Goal: Check status: Check status

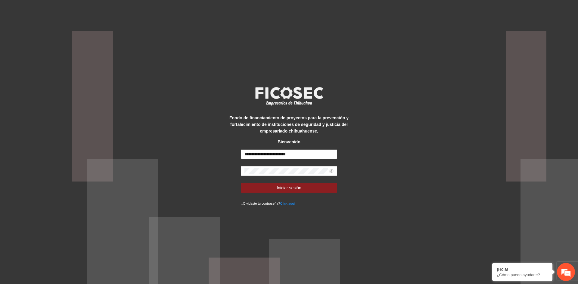
drag, startPoint x: 310, startPoint y: 151, endPoint x: 31, endPoint y: 161, distance: 279.0
click at [31, 161] on div "**********" at bounding box center [289, 142] width 578 height 284
type input "**********"
drag, startPoint x: 306, startPoint y: 166, endPoint x: 176, endPoint y: 166, distance: 129.4
click at [176, 166] on div "**********" at bounding box center [289, 142] width 578 height 284
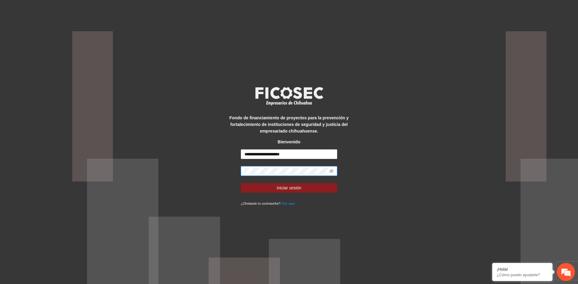
click at [211, 169] on div "**********" at bounding box center [289, 142] width 578 height 284
click at [397, 158] on div "**********" at bounding box center [289, 142] width 578 height 284
click at [331, 169] on span at bounding box center [331, 171] width 4 height 7
click at [331, 172] on icon "eye-invisible" at bounding box center [331, 171] width 4 height 4
click at [298, 189] on span "Iniciar sesión" at bounding box center [289, 188] width 25 height 7
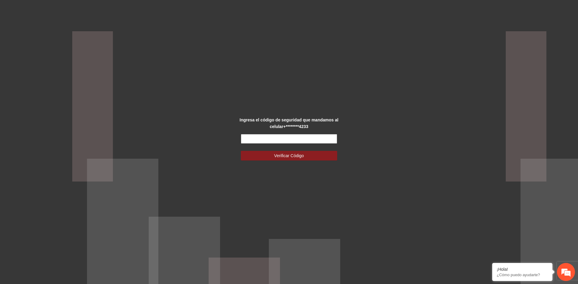
click at [313, 135] on input "text" at bounding box center [289, 139] width 96 height 10
click at [275, 143] on input "text" at bounding box center [289, 139] width 96 height 10
type input "******"
click at [281, 158] on span "Verificar Código" at bounding box center [289, 156] width 30 height 7
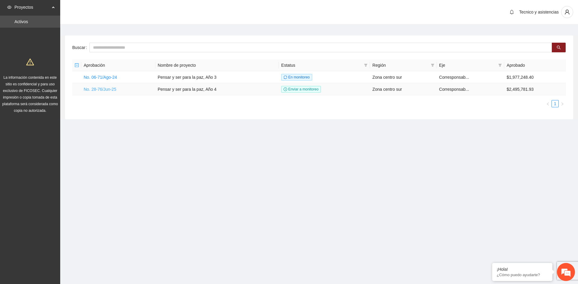
click at [105, 89] on link "No. 28-76/Jun-25" at bounding box center [100, 89] width 33 height 5
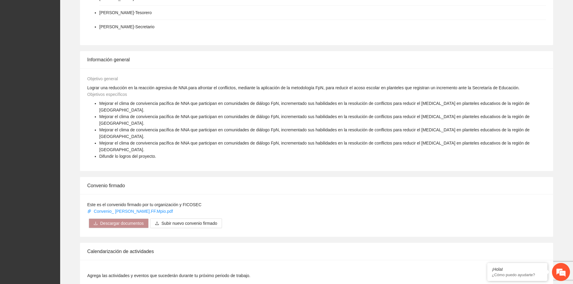
scroll to position [311, 0]
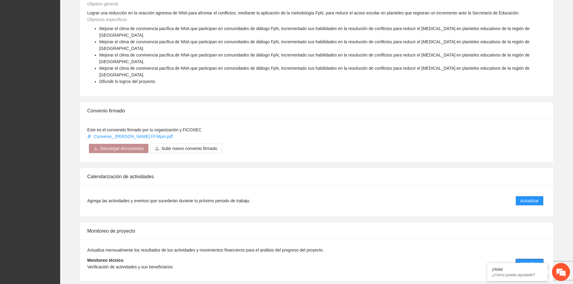
click at [525, 261] on span "Actualizar" at bounding box center [530, 264] width 18 height 7
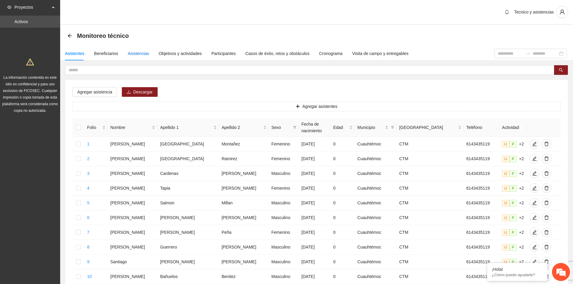
click at [142, 54] on div "Asistencias" at bounding box center [138, 53] width 21 height 7
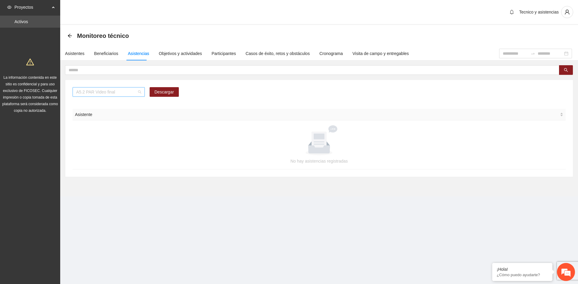
click at [132, 92] on span "A5.2 PAR Video final" at bounding box center [108, 92] width 65 height 9
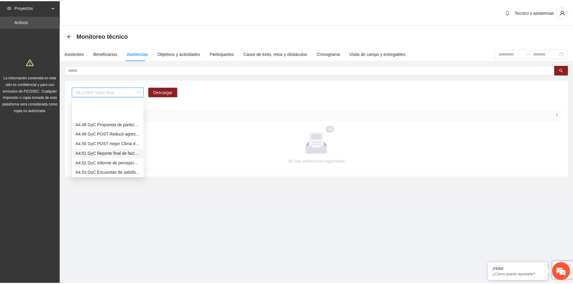
scroll to position [1079, 0]
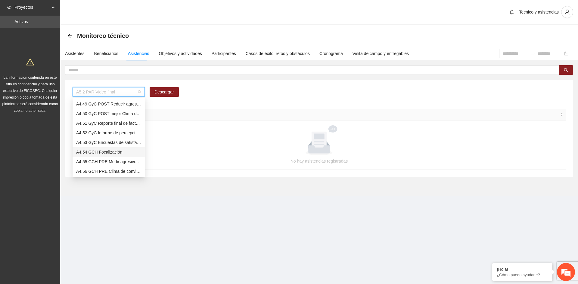
click at [110, 153] on div "A4.54 GCH Focalización" at bounding box center [108, 152] width 65 height 7
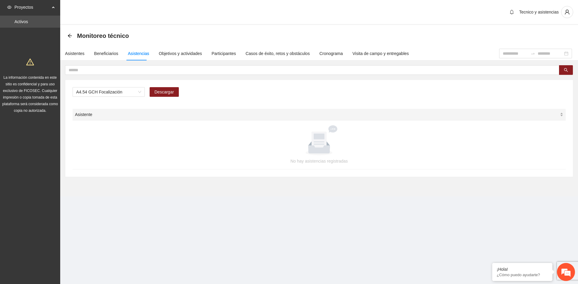
click at [430, 118] on span "Asistente" at bounding box center [317, 114] width 484 height 7
click at [73, 52] on div "Asistentes" at bounding box center [75, 53] width 20 height 7
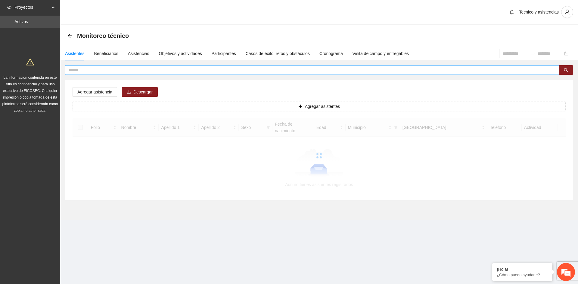
click at [97, 73] on input "text" at bounding box center [310, 70] width 482 height 7
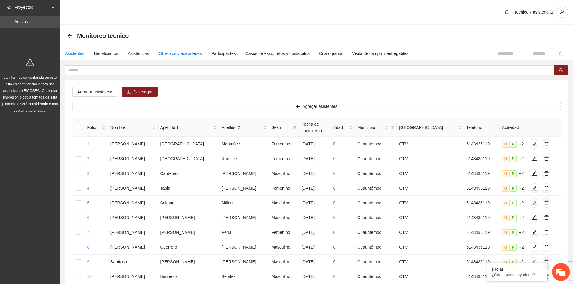
click at [182, 53] on div "Objetivos y actividades" at bounding box center [180, 53] width 43 height 7
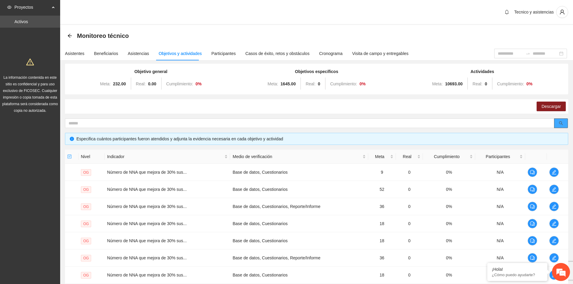
click at [561, 123] on icon "search" at bounding box center [561, 123] width 4 height 4
click at [134, 117] on div "Objetivo general Meta: 232.00 Real: 0.00 Cumplimiento: 0 % Objetivos específico…" at bounding box center [317, 208] width 504 height 289
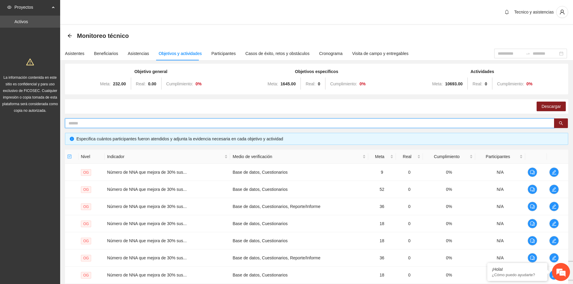
click at [134, 121] on span at bounding box center [310, 124] width 490 height 10
click at [125, 126] on input "text" at bounding box center [308, 123] width 478 height 7
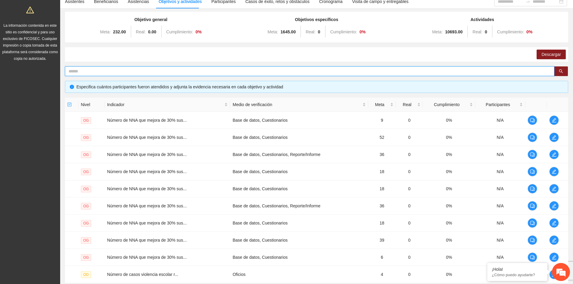
scroll to position [109, 0]
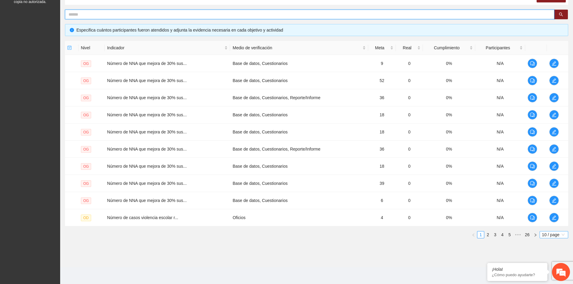
click at [552, 234] on span "10 / page" at bounding box center [554, 235] width 24 height 7
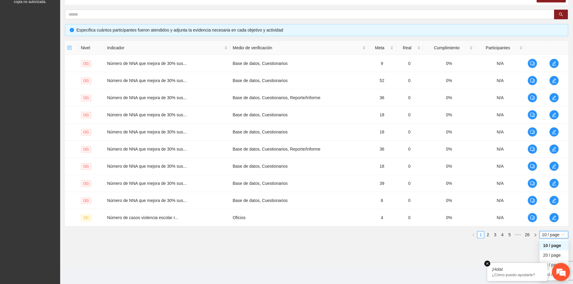
click at [489, 265] on em at bounding box center [488, 264] width 6 height 6
click at [561, 237] on span "10 / page" at bounding box center [554, 235] width 24 height 7
click at [544, 273] on div "100 / page" at bounding box center [555, 275] width 22 height 7
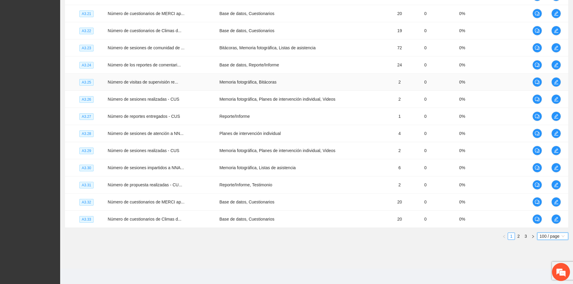
scroll to position [1653, 0]
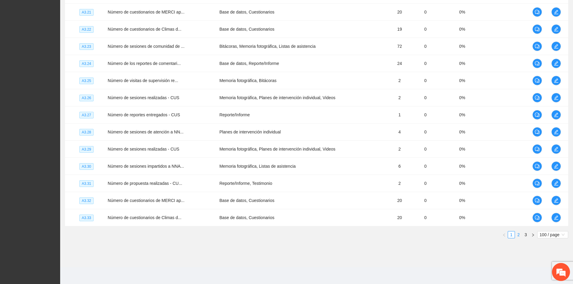
click at [519, 236] on link "2" at bounding box center [519, 235] width 7 height 7
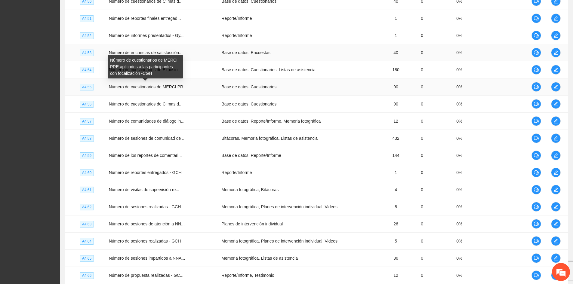
scroll to position [1443, 0]
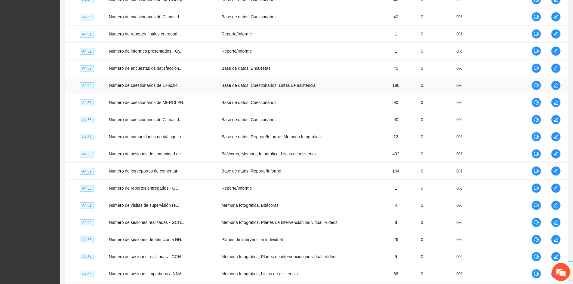
click at [87, 87] on span "A4.54" at bounding box center [87, 85] width 14 height 7
click at [86, 87] on span "A4.54" at bounding box center [87, 85] width 14 height 7
click at [557, 86] on icon "edit" at bounding box center [556, 85] width 5 height 5
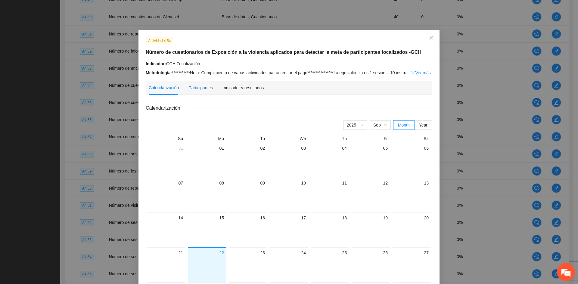
click at [195, 89] on div "Participantes" at bounding box center [200, 88] width 24 height 7
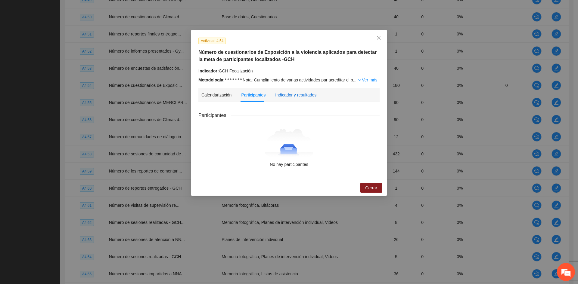
click at [290, 97] on div "Indicador y resultados" at bounding box center [295, 95] width 41 height 7
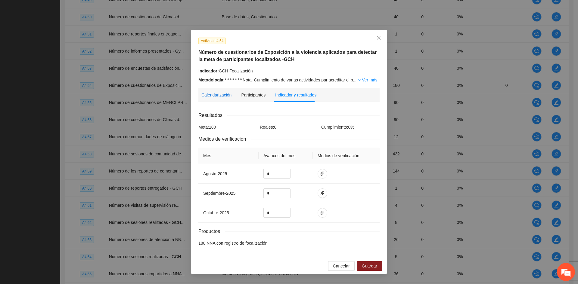
click at [216, 97] on div "Calendarización" at bounding box center [216, 95] width 30 height 7
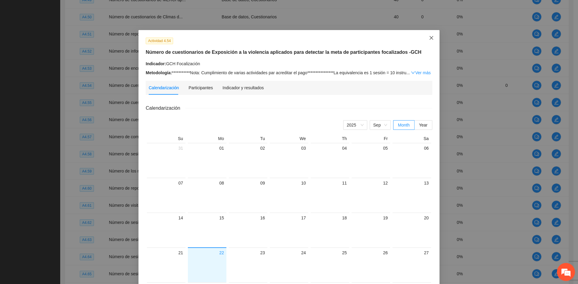
click at [432, 38] on span "Close" at bounding box center [431, 38] width 16 height 16
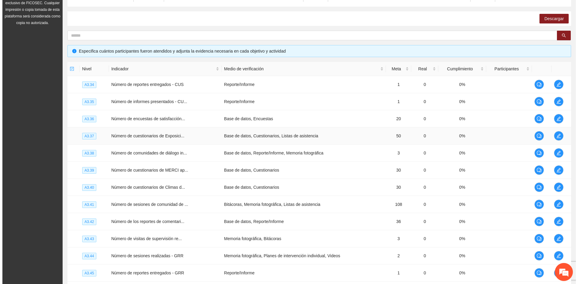
scroll to position [0, 0]
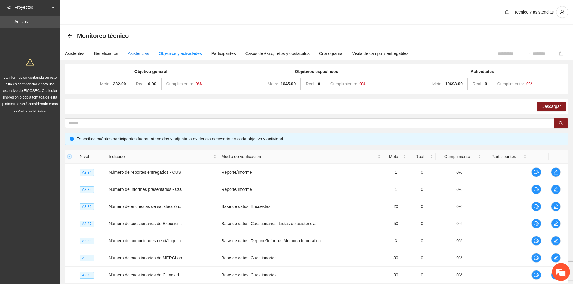
click at [136, 53] on div "Asistencias" at bounding box center [138, 53] width 21 height 7
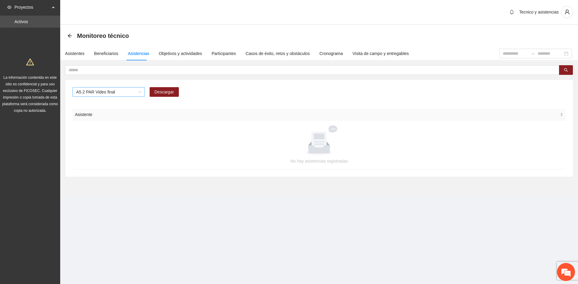
click at [129, 92] on span "A5.2 PAR Video final" at bounding box center [108, 92] width 65 height 9
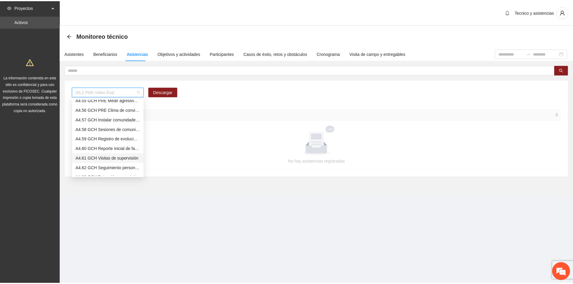
scroll to position [1079, 0]
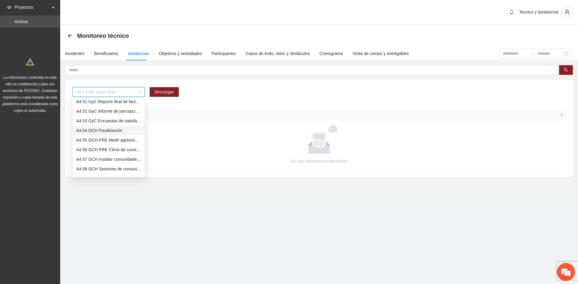
click at [112, 132] on div "A4.54 GCH Focalización" at bounding box center [108, 130] width 65 height 7
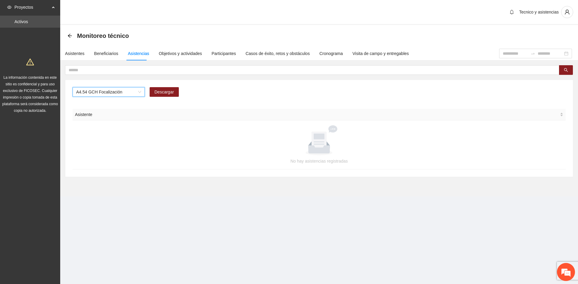
click at [134, 94] on span "A4.54 GCH Focalización" at bounding box center [108, 92] width 65 height 9
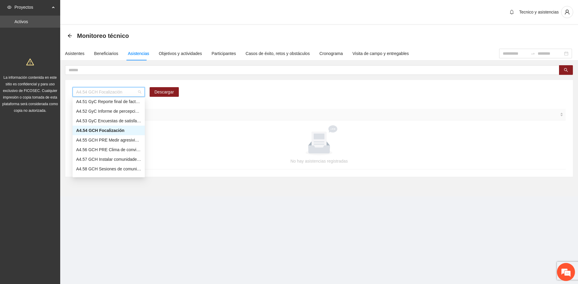
click at [98, 130] on div "A4.54 GCH Focalización" at bounding box center [108, 130] width 65 height 7
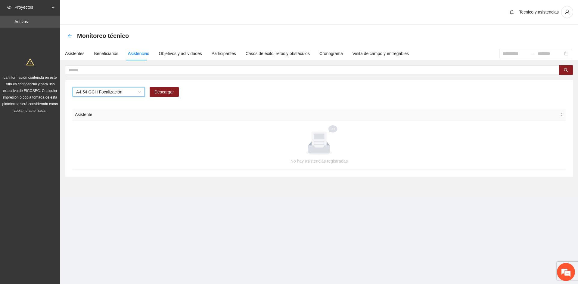
click at [67, 35] on div "Monitoreo técnico" at bounding box center [319, 36] width 518 height 22
click at [124, 92] on span "A4.54 GCH Focalización" at bounding box center [108, 92] width 65 height 9
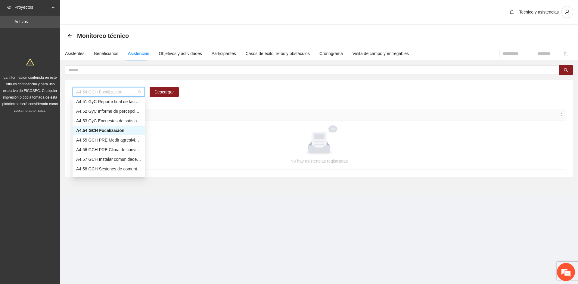
click at [221, 101] on div "A4.54 GCH Focalización Descargar" at bounding box center [319, 94] width 493 height 14
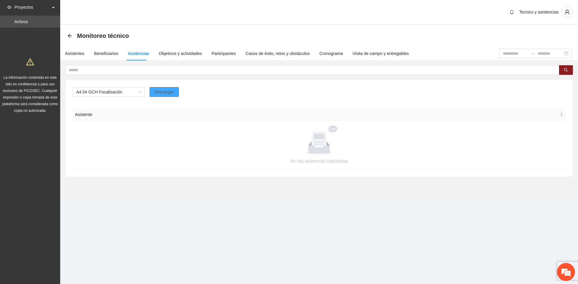
click at [165, 92] on span "Descargar" at bounding box center [164, 92] width 20 height 7
drag, startPoint x: 287, startPoint y: 132, endPoint x: 266, endPoint y: 126, distance: 21.2
click at [276, 128] on div at bounding box center [319, 141] width 479 height 30
drag, startPoint x: 108, startPoint y: 55, endPoint x: 99, endPoint y: 54, distance: 8.8
click at [108, 54] on div "Beneficiarios" at bounding box center [106, 53] width 24 height 7
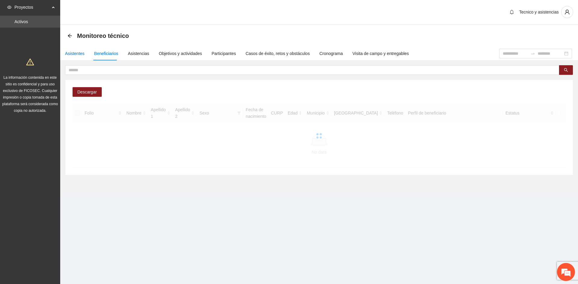
click at [72, 52] on div "Asistentes" at bounding box center [75, 53] width 20 height 7
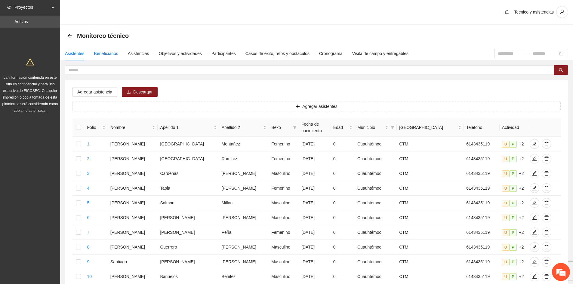
click at [107, 56] on div "Beneficiarios" at bounding box center [106, 53] width 24 height 7
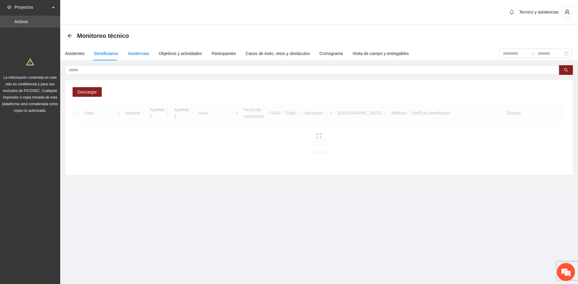
click at [135, 52] on div "Asistencias" at bounding box center [138, 53] width 21 height 7
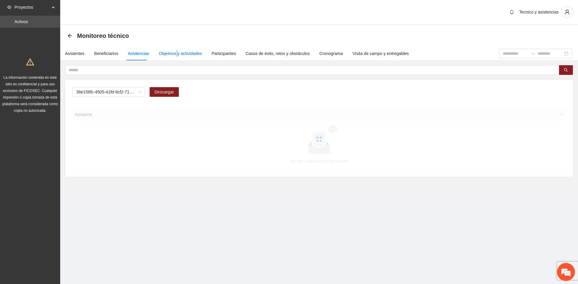
click at [175, 53] on div "Objetivos y actividades" at bounding box center [180, 53] width 43 height 7
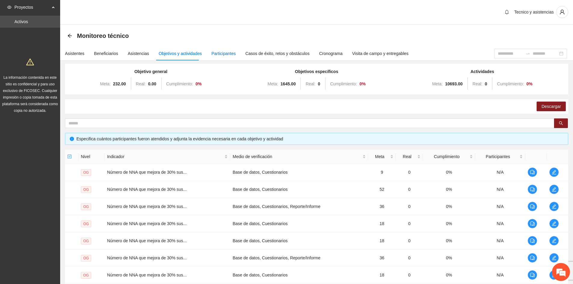
click at [217, 51] on div "Participantes" at bounding box center [224, 53] width 24 height 7
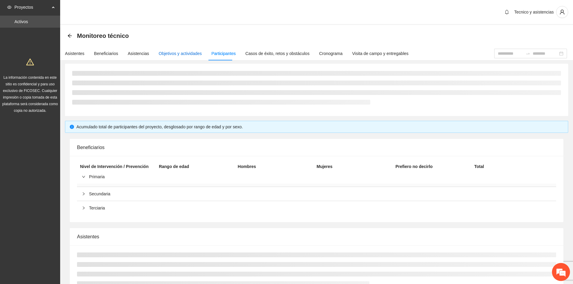
click at [177, 53] on div "Objetivos y actividades" at bounding box center [180, 53] width 43 height 7
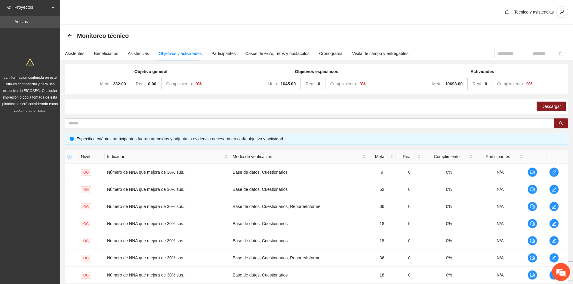
click at [99, 105] on div "Descargar" at bounding box center [317, 106] width 504 height 14
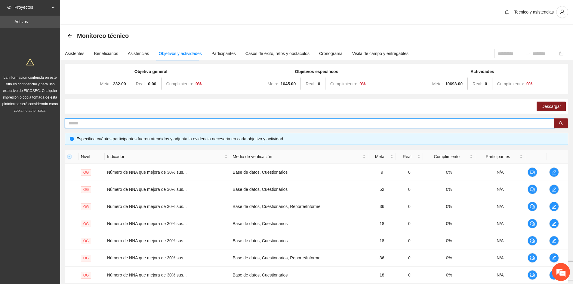
click at [91, 126] on input "text" at bounding box center [308, 123] width 478 height 7
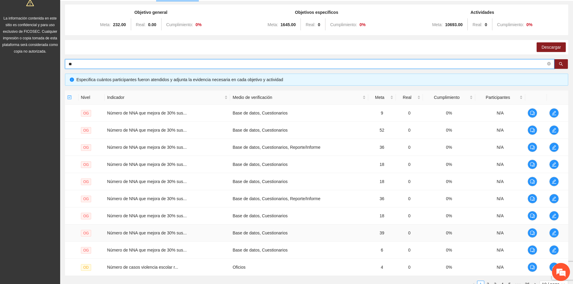
scroll to position [109, 0]
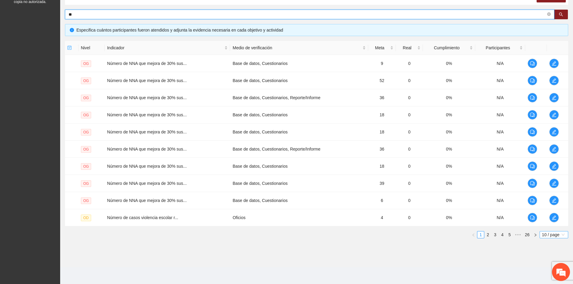
click at [542, 237] on span "10 / page" at bounding box center [554, 235] width 24 height 7
type input "**"
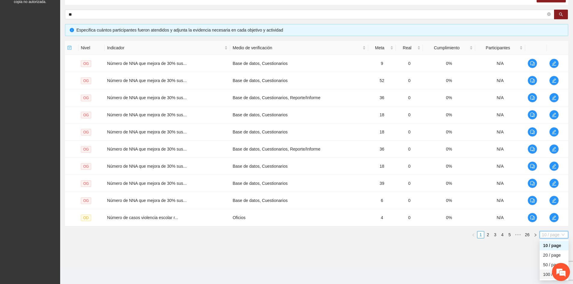
click at [544, 278] on div "100 / page" at bounding box center [554, 275] width 29 height 10
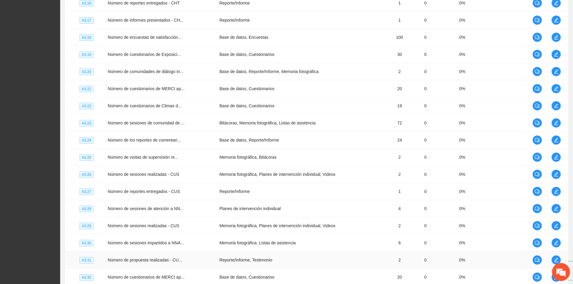
scroll to position [1653, 0]
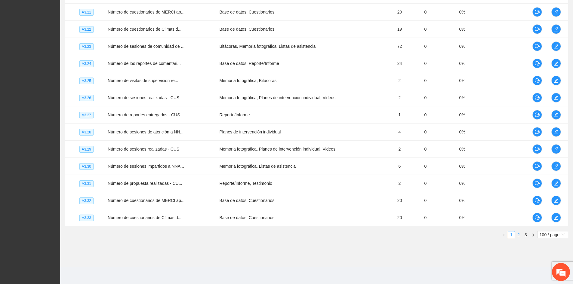
click at [517, 235] on link "2" at bounding box center [519, 235] width 7 height 7
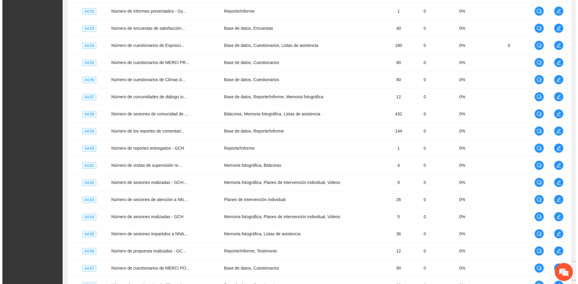
scroll to position [1443, 0]
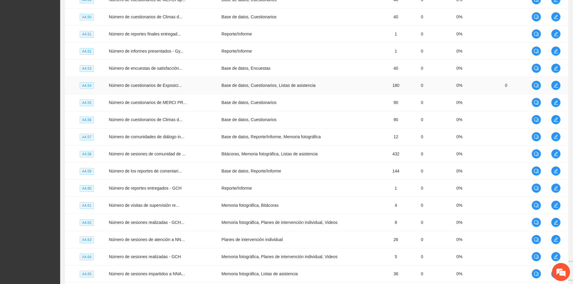
click at [82, 87] on span "A4.54" at bounding box center [87, 85] width 14 height 7
click at [556, 85] on icon "edit" at bounding box center [556, 85] width 5 height 5
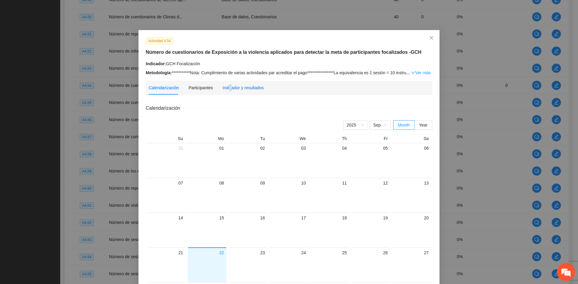
click at [227, 86] on div "Indicador y resultados" at bounding box center [242, 88] width 41 height 7
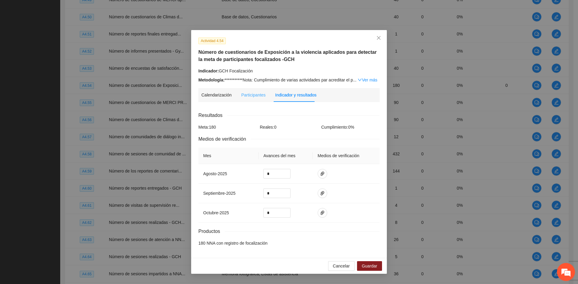
click at [244, 91] on div "Participantes" at bounding box center [253, 95] width 24 height 14
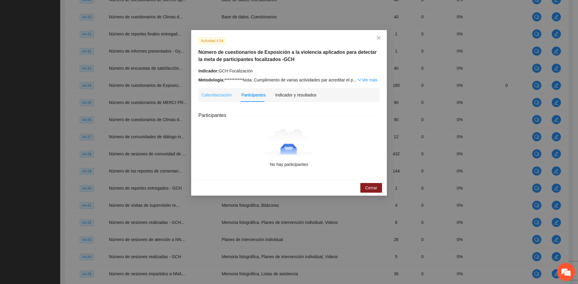
click at [215, 99] on div "Calendarización" at bounding box center [216, 95] width 30 height 14
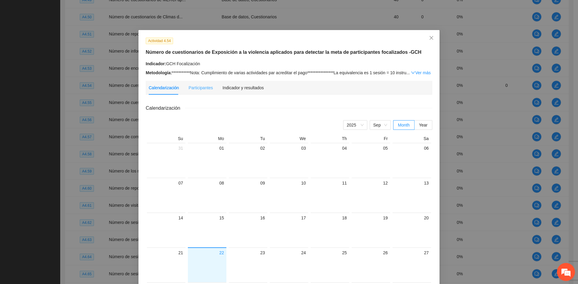
click at [201, 91] on div "Participantes" at bounding box center [200, 88] width 24 height 14
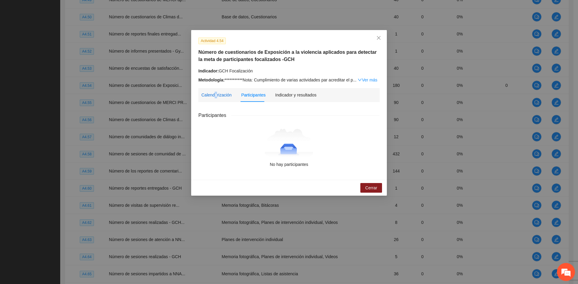
click at [216, 95] on div "Calendarización" at bounding box center [216, 95] width 30 height 7
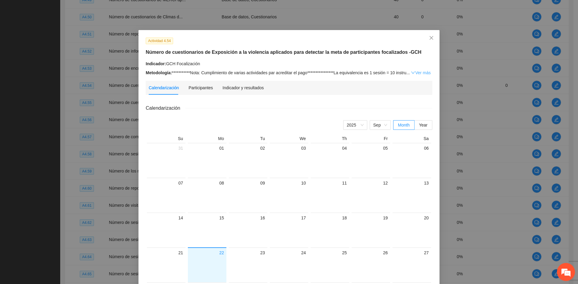
click at [424, 71] on link "Ver más" at bounding box center [421, 72] width 20 height 5
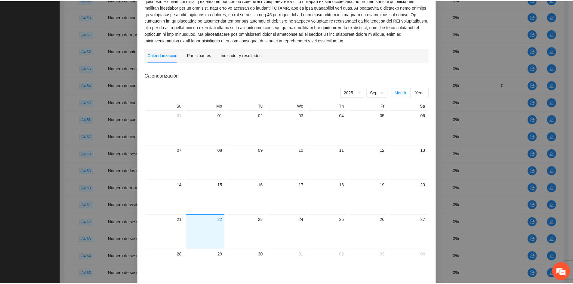
scroll to position [0, 0]
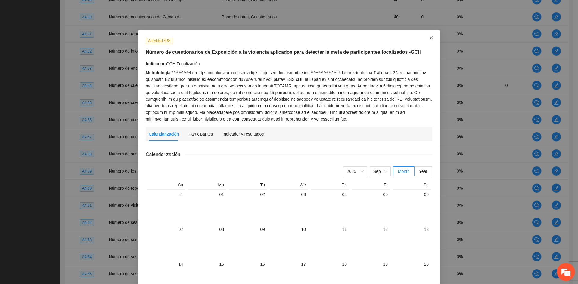
click at [431, 39] on icon "close" at bounding box center [431, 38] width 5 height 5
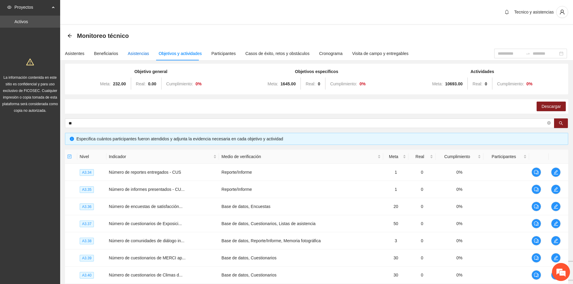
click at [144, 53] on div "Asistencias" at bounding box center [138, 53] width 21 height 7
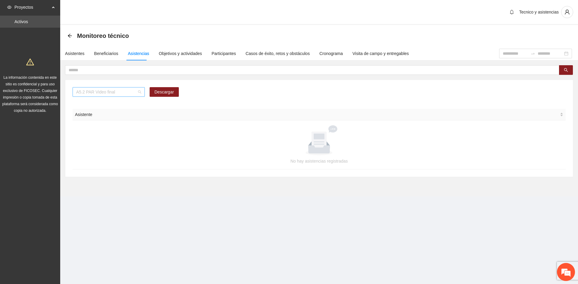
click at [139, 94] on span "A5.2 PAR Video final" at bounding box center [108, 92] width 65 height 9
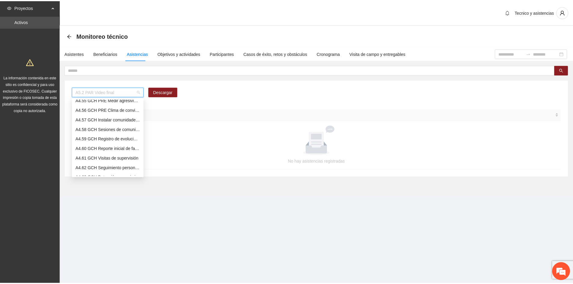
scroll to position [1079, 0]
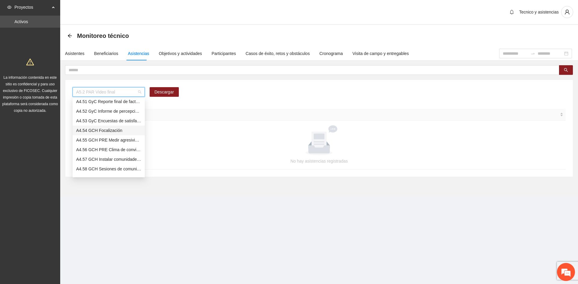
click at [98, 132] on div "A4.54 GCH Focalización" at bounding box center [108, 130] width 65 height 7
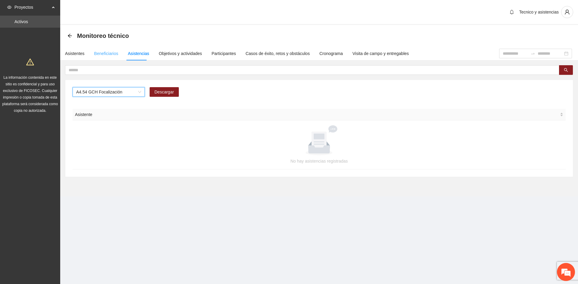
click at [99, 50] on div "Beneficiarios" at bounding box center [106, 54] width 24 height 14
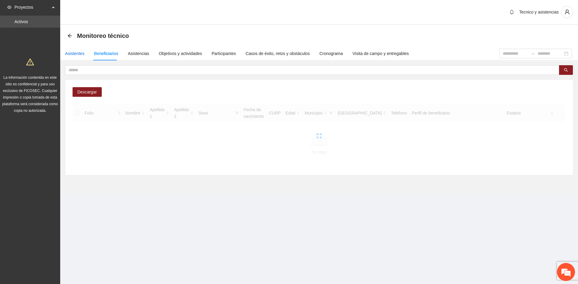
click at [81, 52] on div "Asistentes" at bounding box center [75, 53] width 20 height 7
click at [74, 52] on div "Asistentes" at bounding box center [75, 53] width 20 height 7
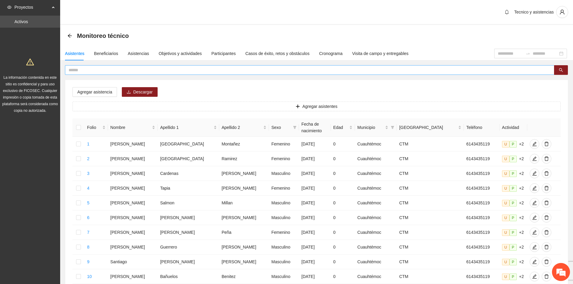
click at [138, 72] on input "text" at bounding box center [308, 70] width 478 height 7
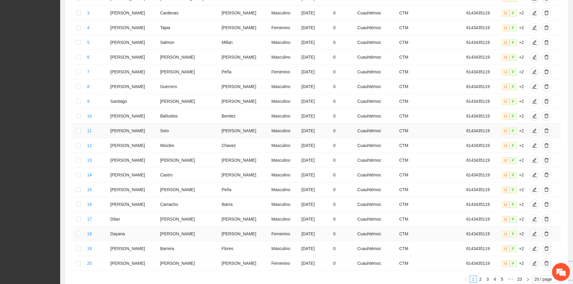
scroll to position [208, 0]
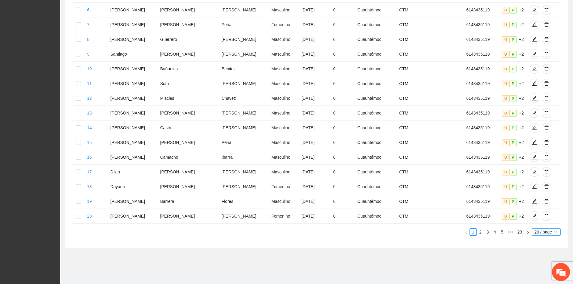
click at [554, 235] on span "20 / page" at bounding box center [547, 232] width 24 height 7
click at [540, 272] on div "100 / page" at bounding box center [547, 272] width 22 height 7
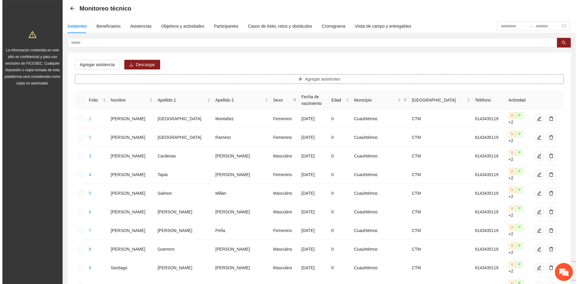
scroll to position [0, 0]
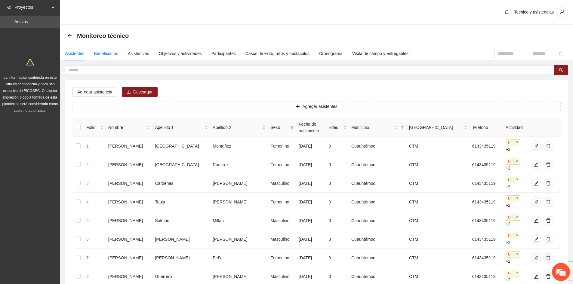
click at [111, 56] on div "Beneficiarios" at bounding box center [106, 53] width 24 height 7
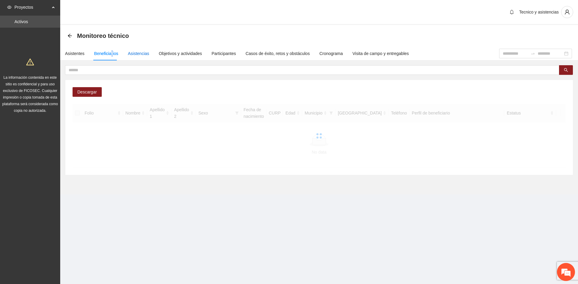
click at [133, 56] on div "Asistencias" at bounding box center [138, 53] width 21 height 7
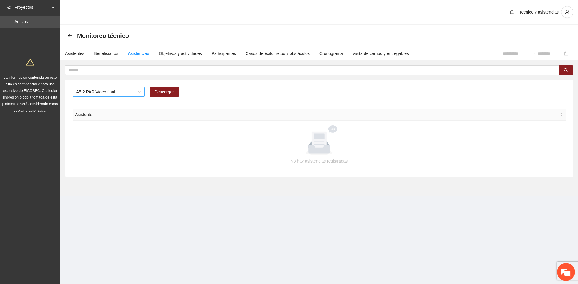
click at [139, 94] on span "A5.2 PAR Video final" at bounding box center [108, 92] width 65 height 9
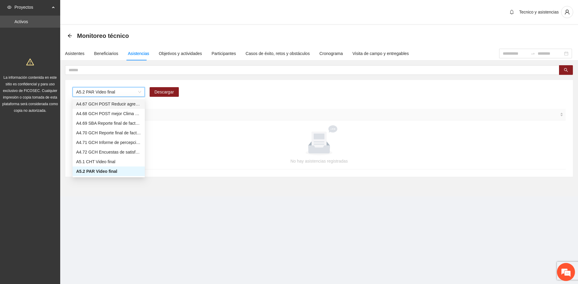
click at [94, 91] on span "A5.2 PAR Video final" at bounding box center [108, 92] width 65 height 9
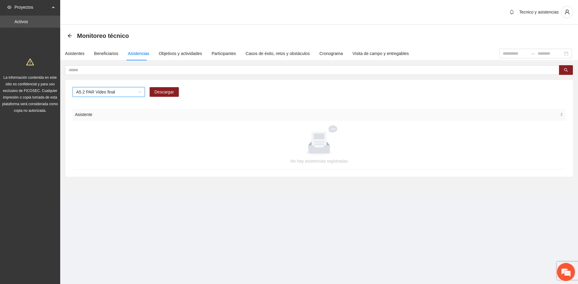
drag, startPoint x: 98, startPoint y: 89, endPoint x: 96, endPoint y: 92, distance: 3.9
click at [98, 90] on span "A5.2 PAR Video final" at bounding box center [108, 92] width 65 height 9
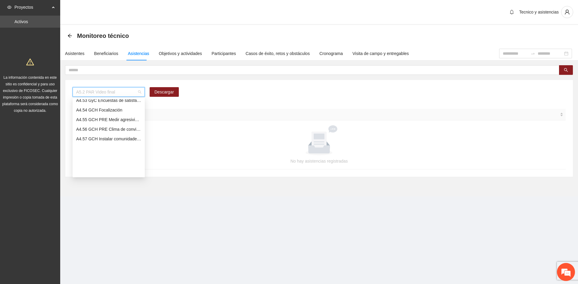
scroll to position [1049, 0]
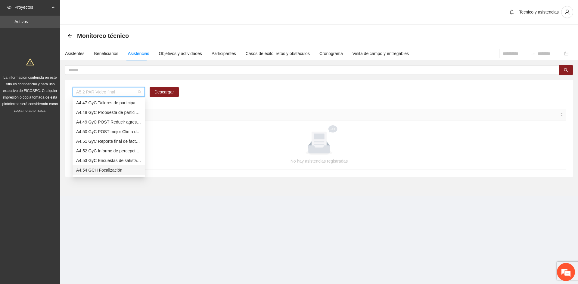
click at [96, 169] on div "A4.54 GCH Focalización" at bounding box center [108, 170] width 65 height 7
